Goal: Information Seeking & Learning: Check status

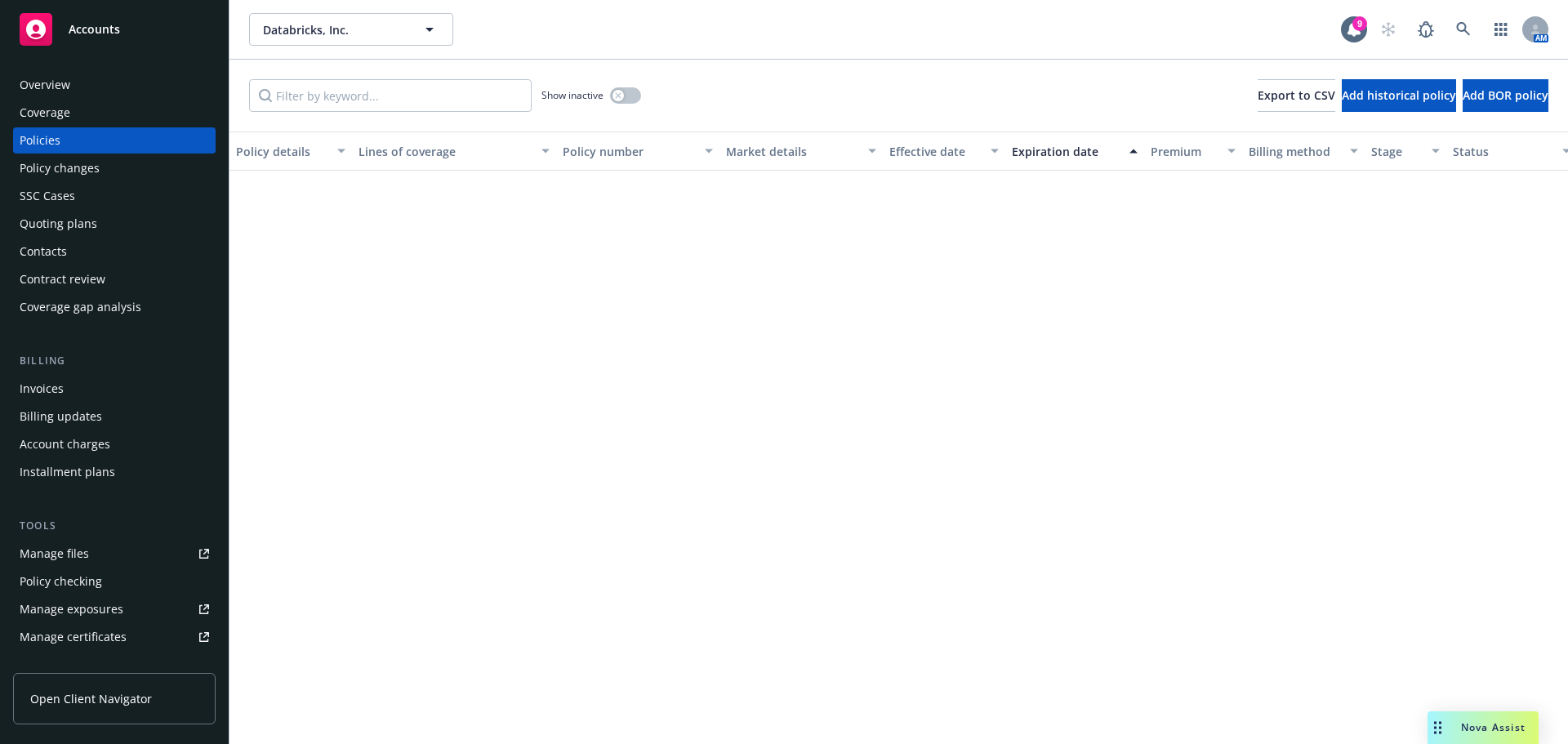
scroll to position [1143, 0]
